Goal: Answer question/provide support: Answer question/provide support

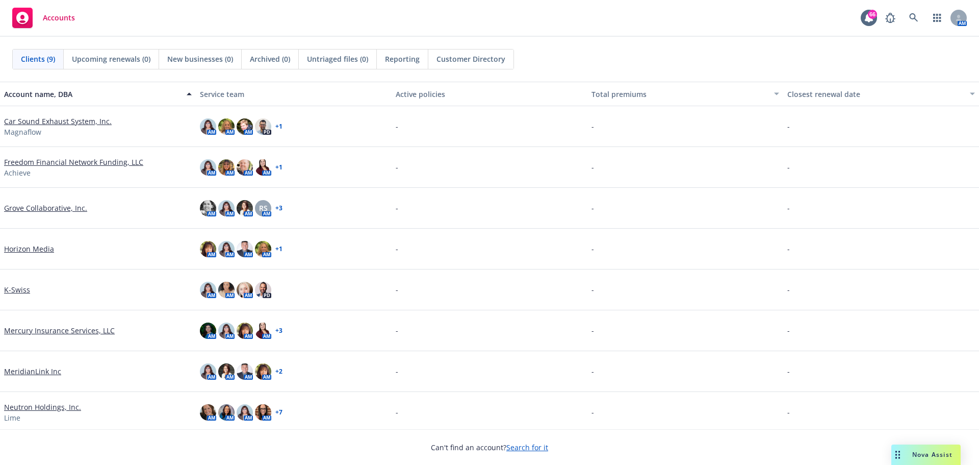
drag, startPoint x: 899, startPoint y: 451, endPoint x: 871, endPoint y: 433, distance: 32.8
click at [898, 448] on div "Drag to move" at bounding box center [897, 454] width 13 height 20
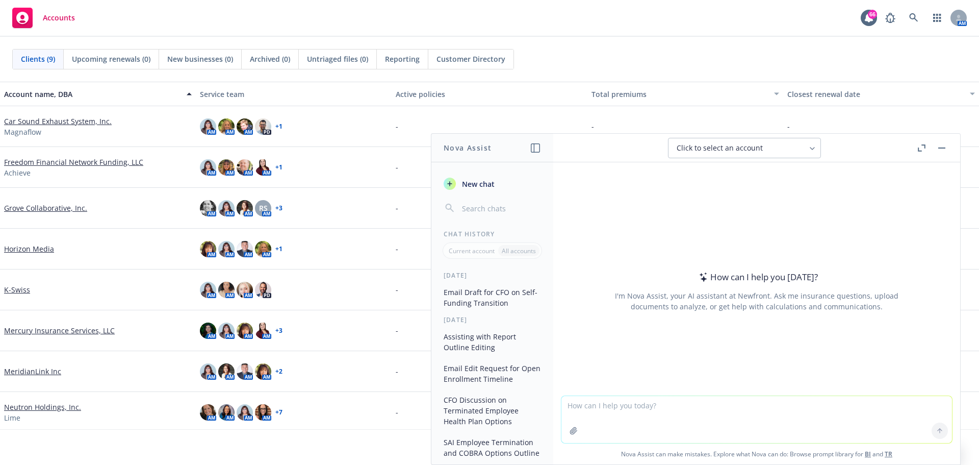
click at [659, 408] on textarea at bounding box center [756, 419] width 391 height 47
type textarea "G"
type textarea "T"
type textarea "Please edit below for audience of CFO"
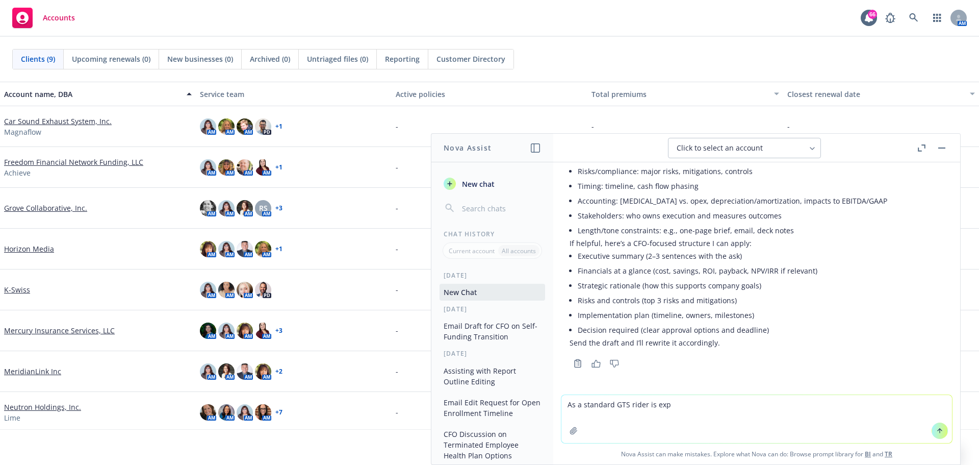
scroll to position [93, 0]
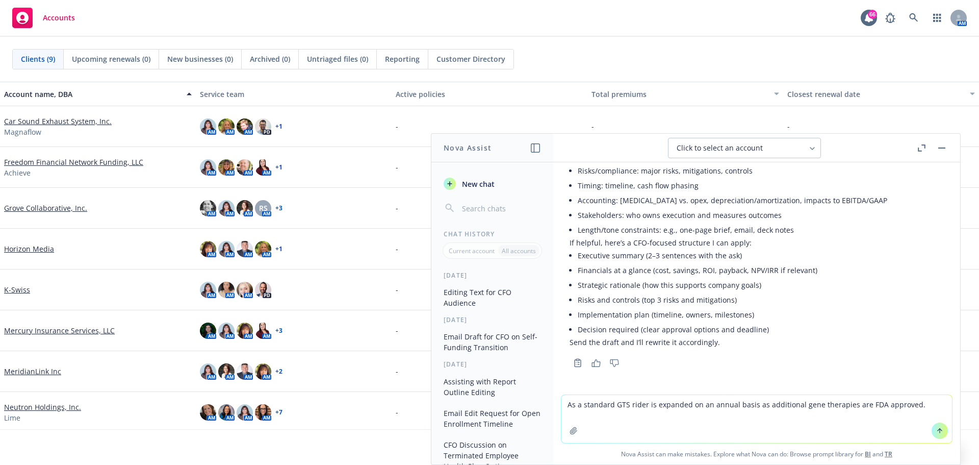
type textarea "As a standard GTS rider is expanded on an annual basis as additional gene thera…"
click at [940, 429] on icon at bounding box center [940, 430] width 0 height 4
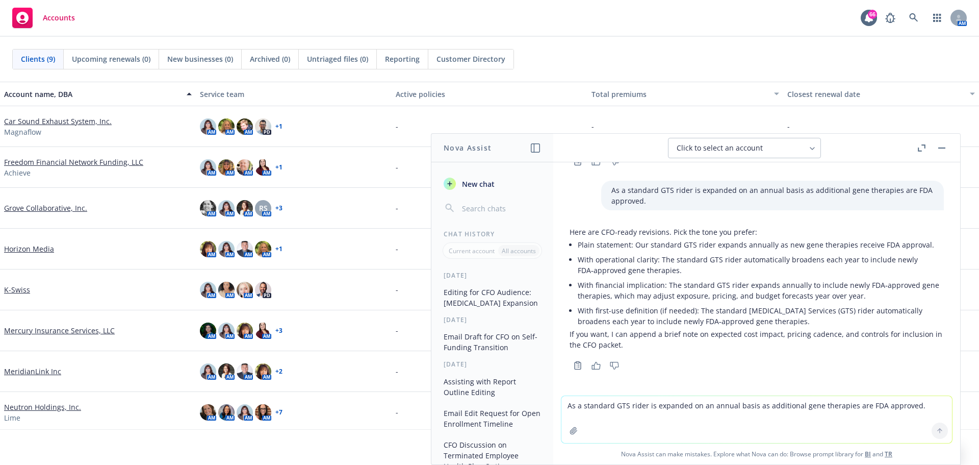
scroll to position [296, 0]
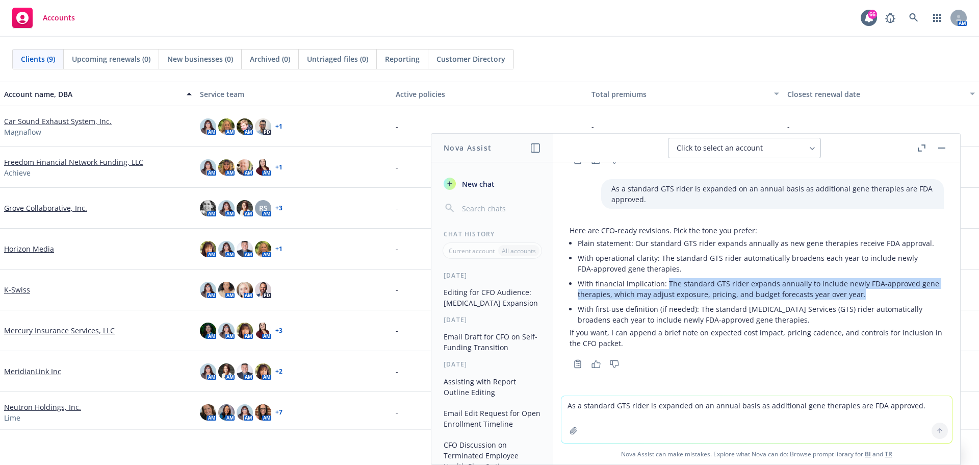
drag, startPoint x: 666, startPoint y: 282, endPoint x: 855, endPoint y: 297, distance: 188.8
click at [855, 297] on li "With financial implication: The standard GTS rider expands annually to include …" at bounding box center [761, 288] width 366 height 25
copy li "The standard GTS rider expands annually to include newly FDA‑approved gene ther…"
